Goal: Task Accomplishment & Management: Use online tool/utility

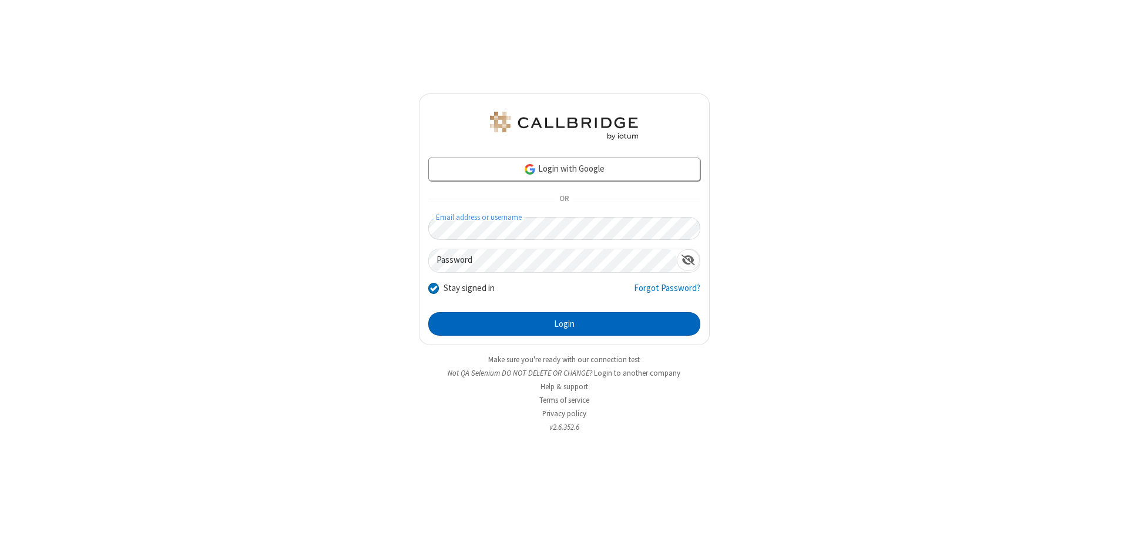
click at [564, 324] on button "Login" at bounding box center [564, 323] width 272 height 23
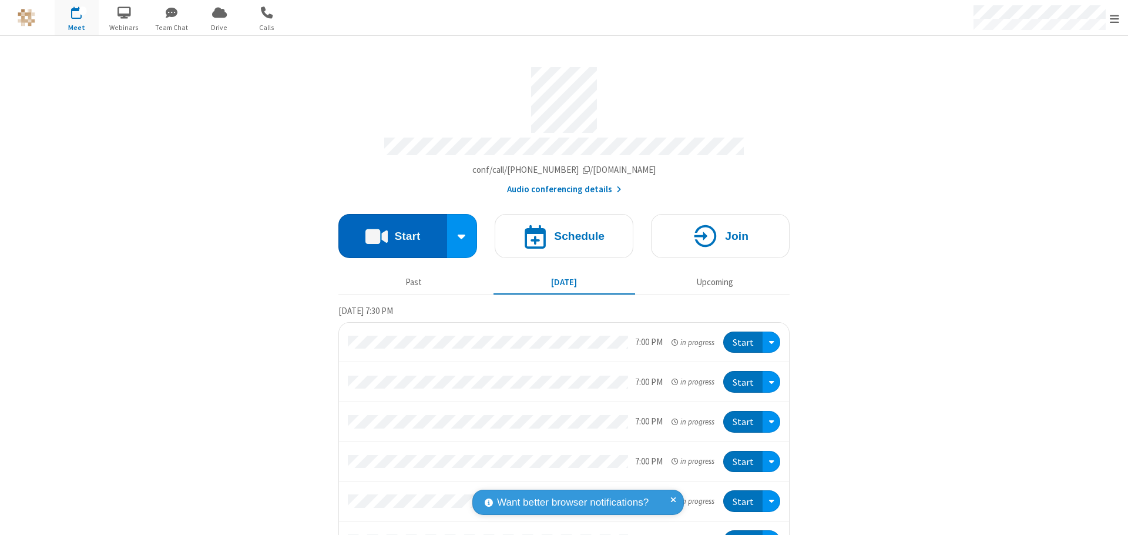
click at [388, 230] on button "Start" at bounding box center [392, 236] width 109 height 44
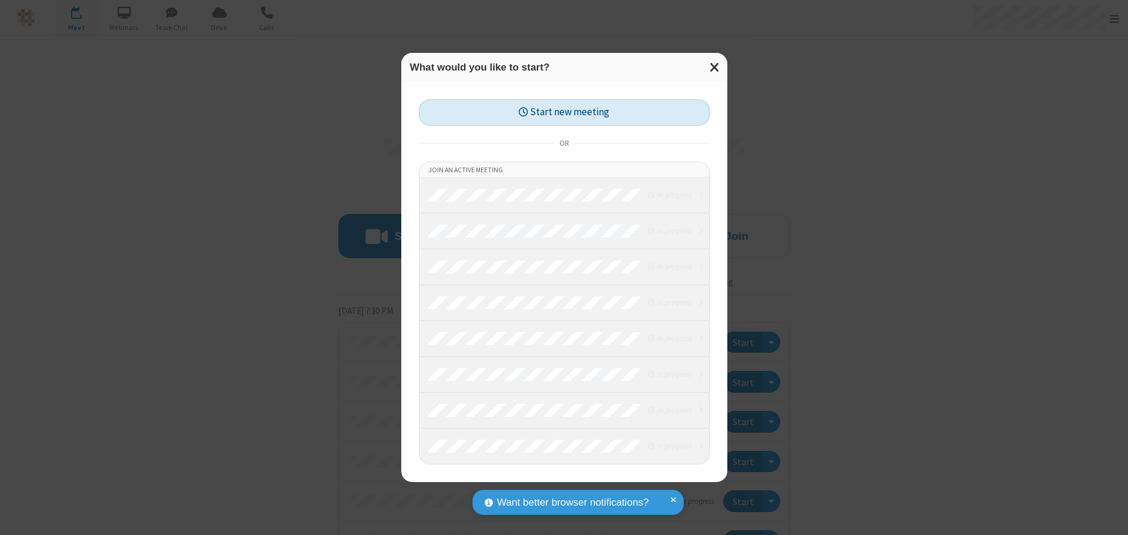
click at [564, 112] on button "Start new meeting" at bounding box center [564, 112] width 291 height 26
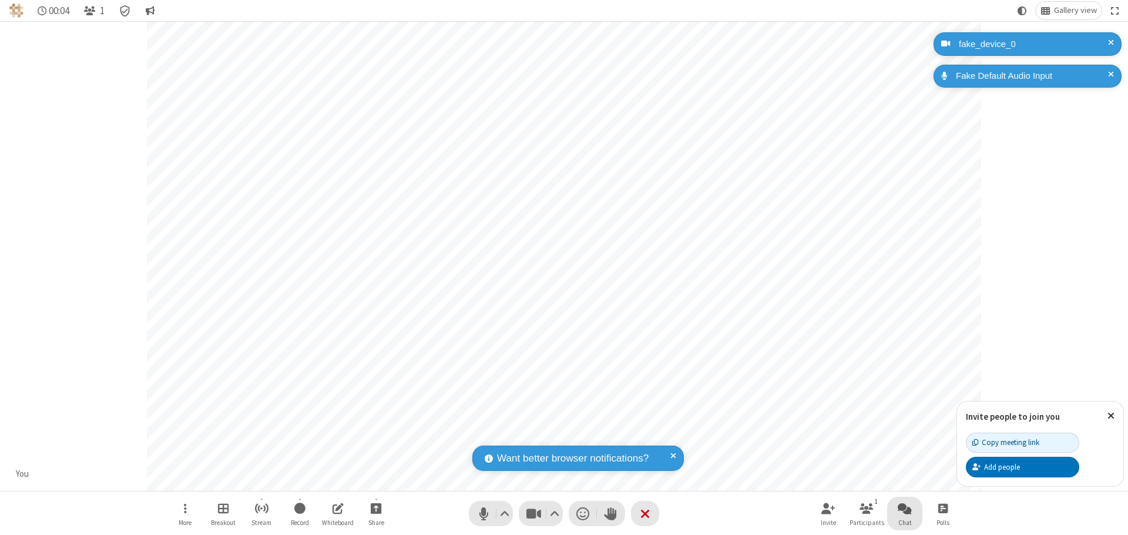
click at [905, 508] on span "Open chat" at bounding box center [905, 508] width 14 height 15
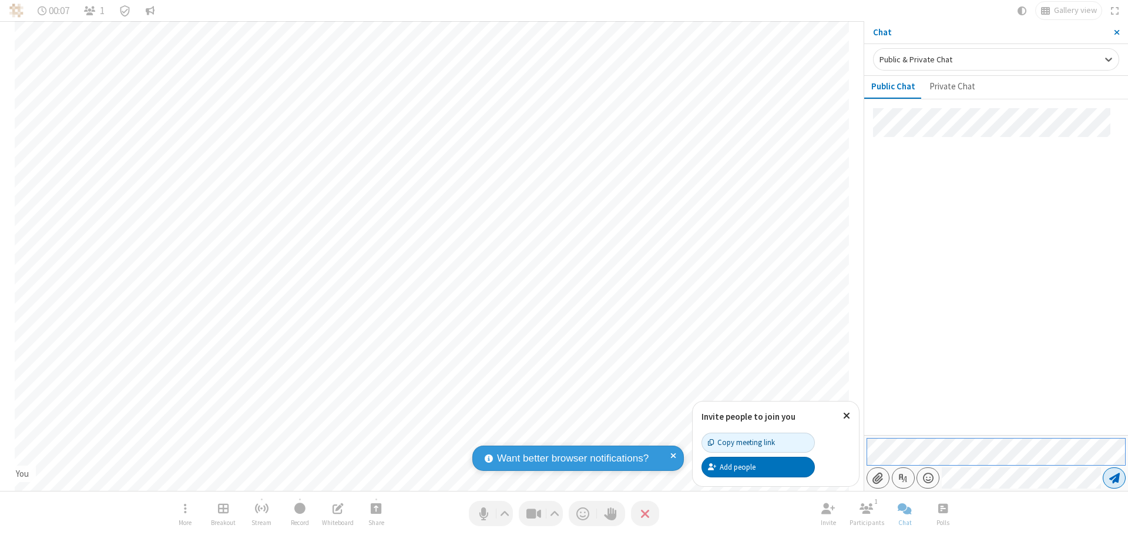
click at [1114, 478] on span "Send message" at bounding box center [1114, 478] width 11 height 12
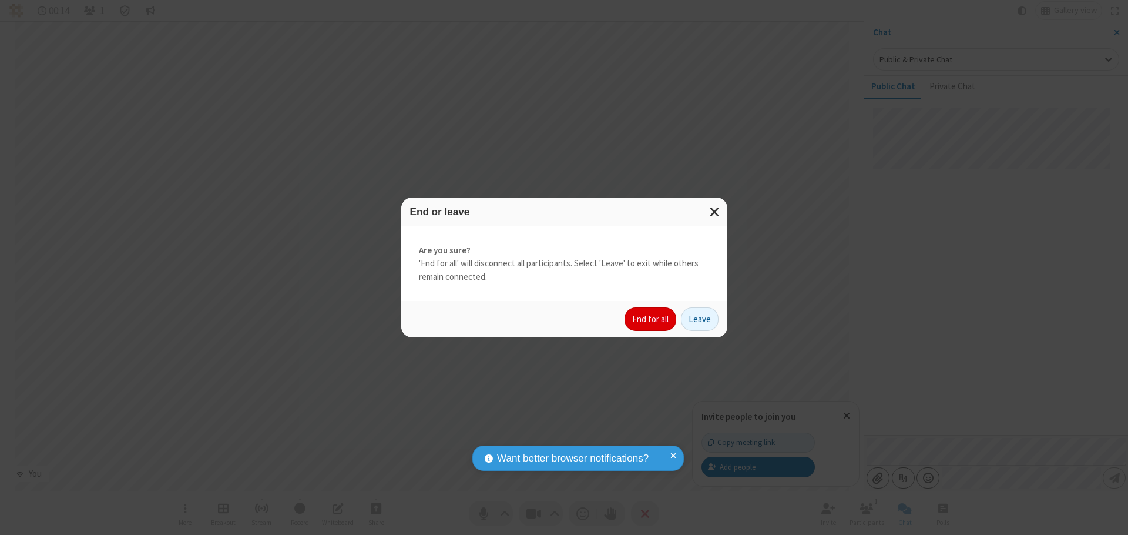
click at [651, 319] on button "End for all" at bounding box center [650, 318] width 52 height 23
